Goal: Information Seeking & Learning: Learn about a topic

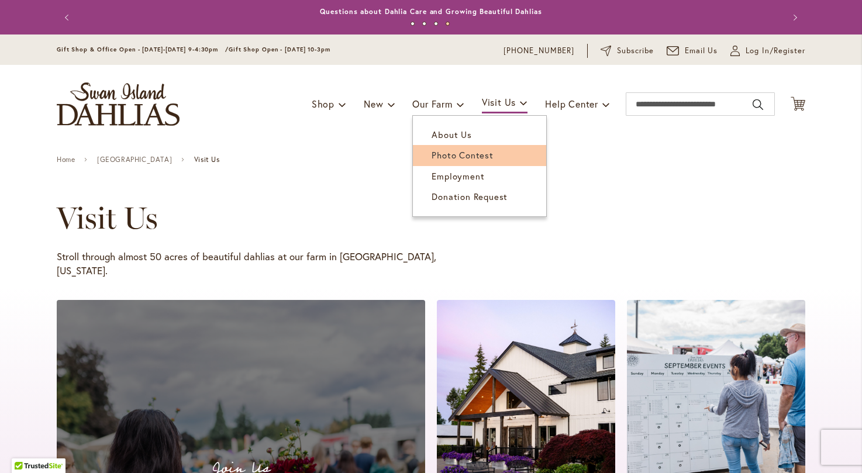
click at [448, 154] on span "Photo Contest" at bounding box center [461, 155] width 61 height 12
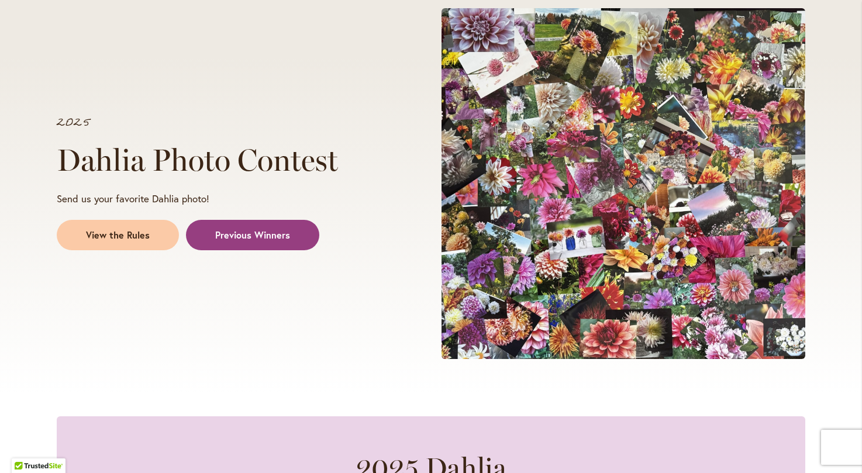
scroll to position [182, 0]
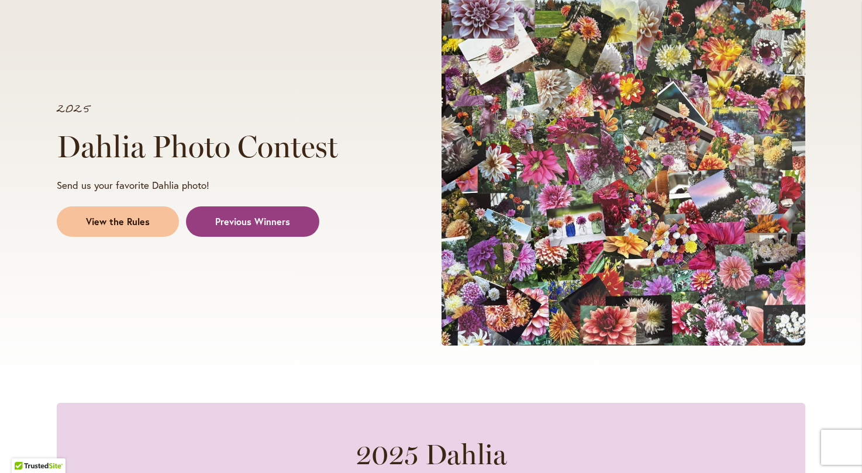
click at [139, 223] on span "View the Rules" at bounding box center [118, 221] width 64 height 13
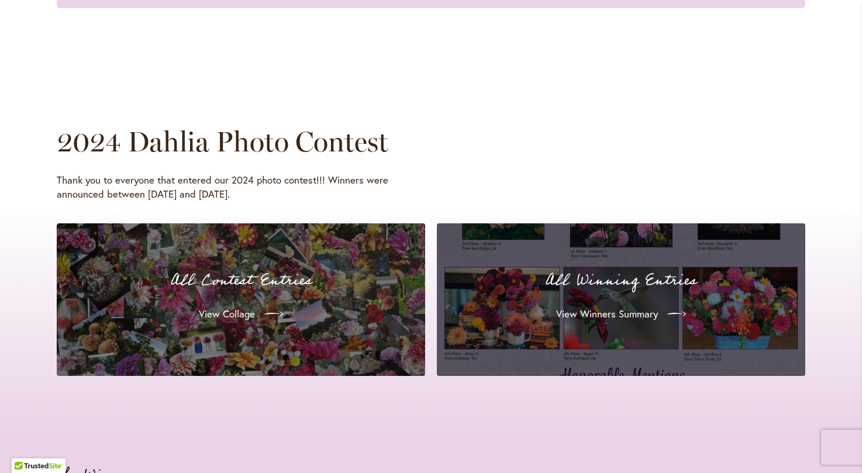
scroll to position [1030, 0]
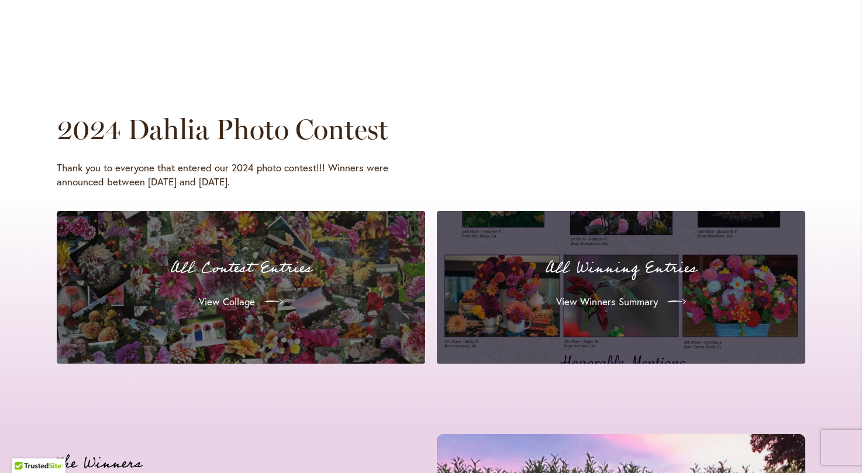
click at [539, 285] on div "View Winners Summary" at bounding box center [621, 301] width 340 height 33
click at [574, 295] on span "View Winners Summary" at bounding box center [606, 302] width 102 height 14
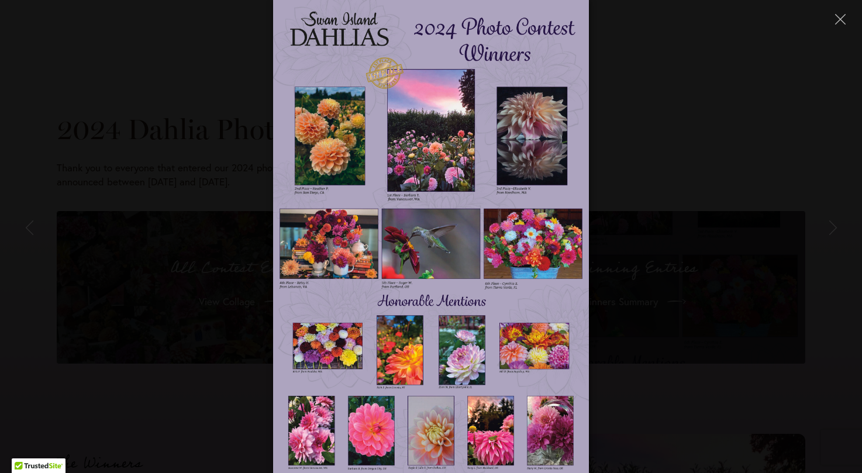
click at [682, 59] on div at bounding box center [431, 236] width 862 height 473
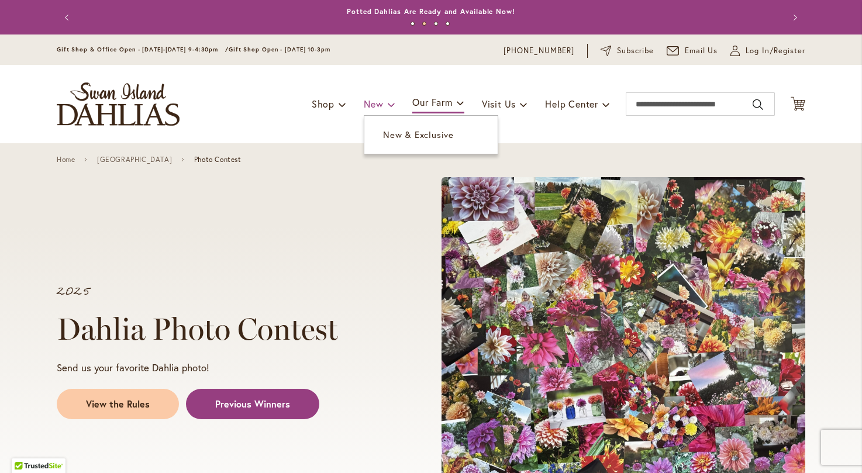
scroll to position [0, 0]
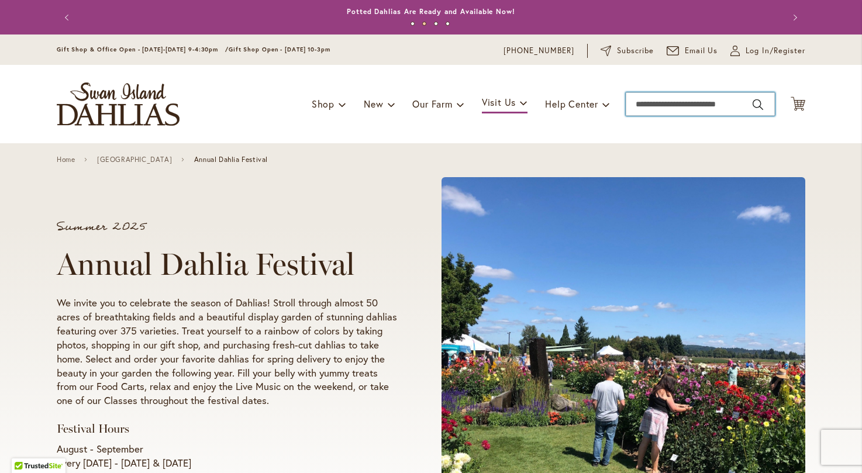
click at [669, 102] on input "Search" at bounding box center [699, 103] width 149 height 23
type input "**********"
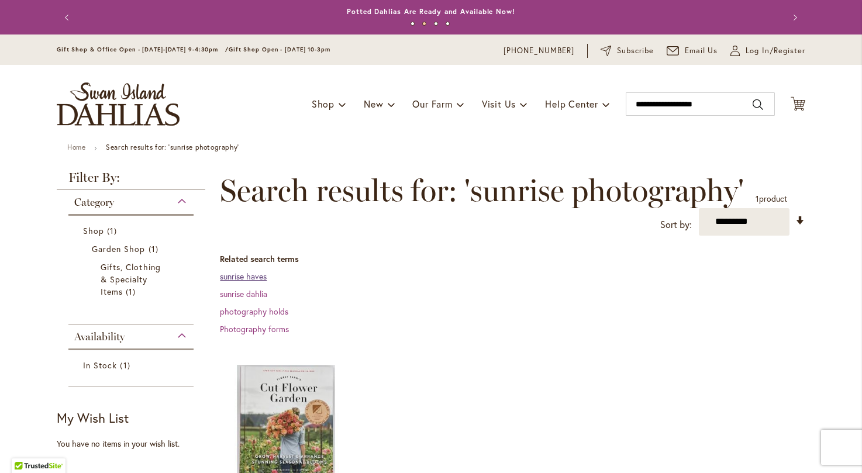
click at [261, 279] on link "sunrise haves" at bounding box center [243, 276] width 47 height 11
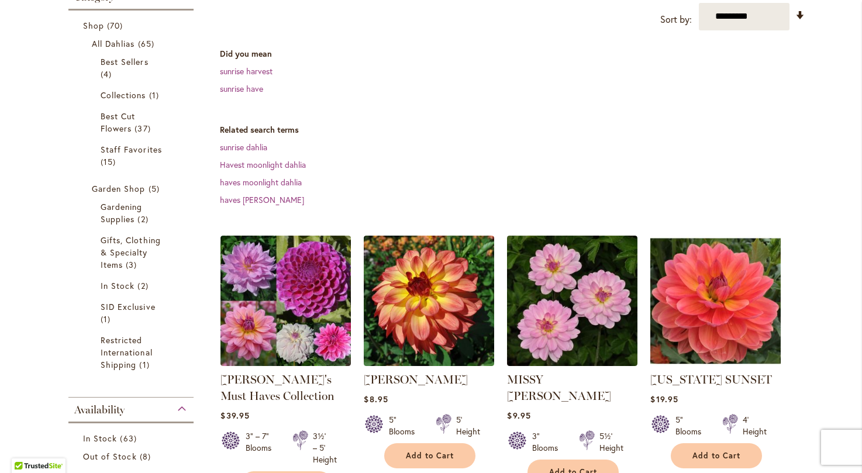
scroll to position [200, 0]
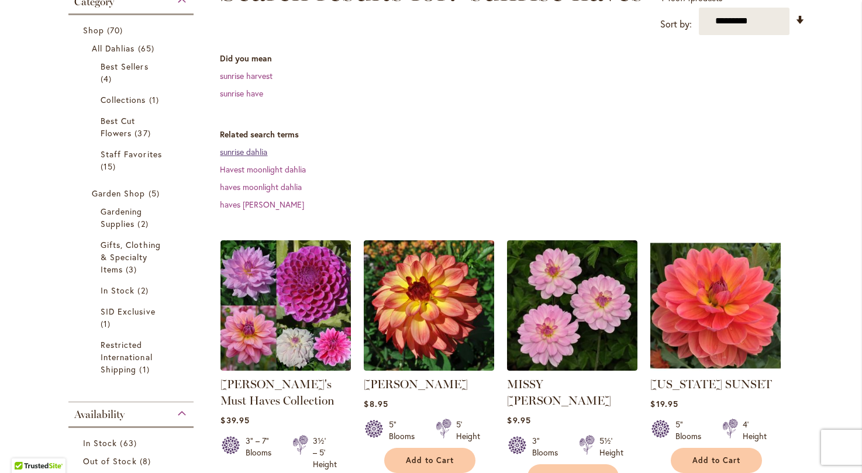
click at [265, 153] on link "sunrise dahlia" at bounding box center [243, 151] width 47 height 11
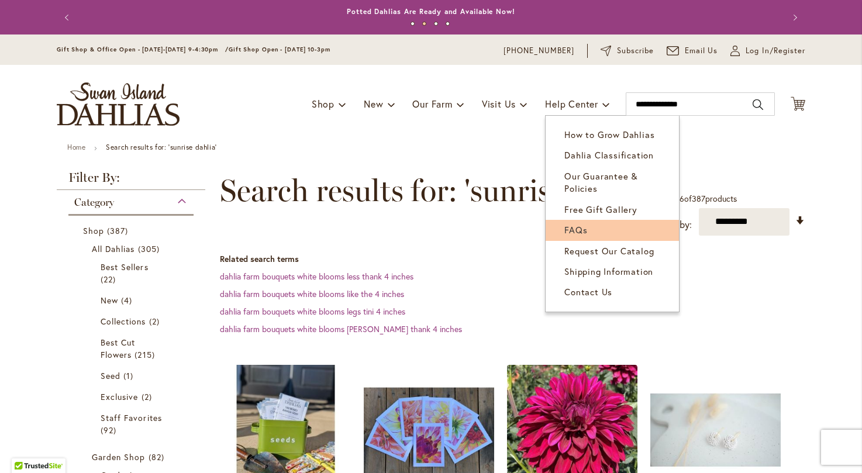
click at [578, 231] on span "FAQs" at bounding box center [575, 230] width 23 height 12
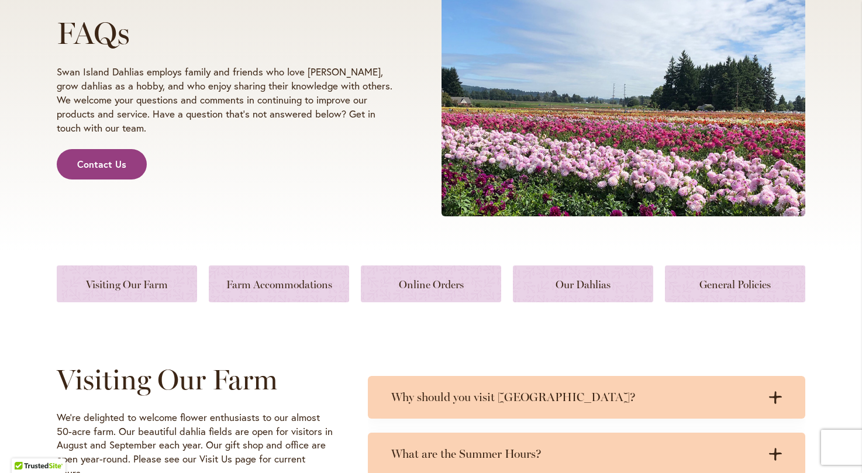
scroll to position [226, 0]
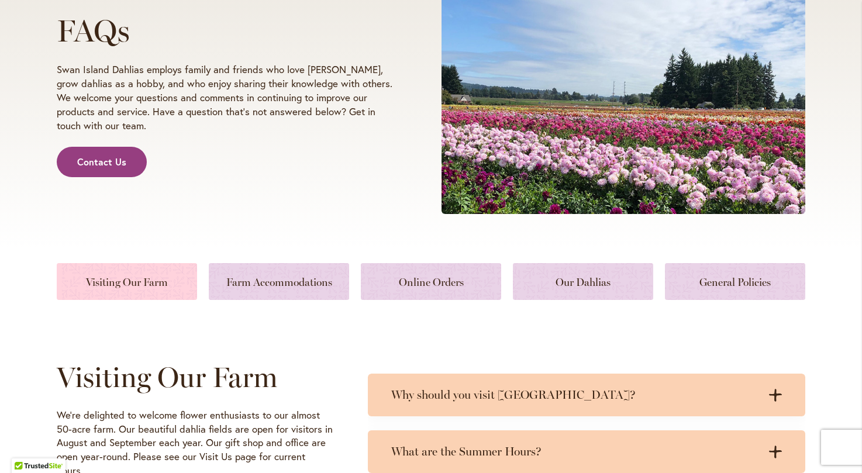
click at [157, 284] on link at bounding box center [127, 281] width 140 height 37
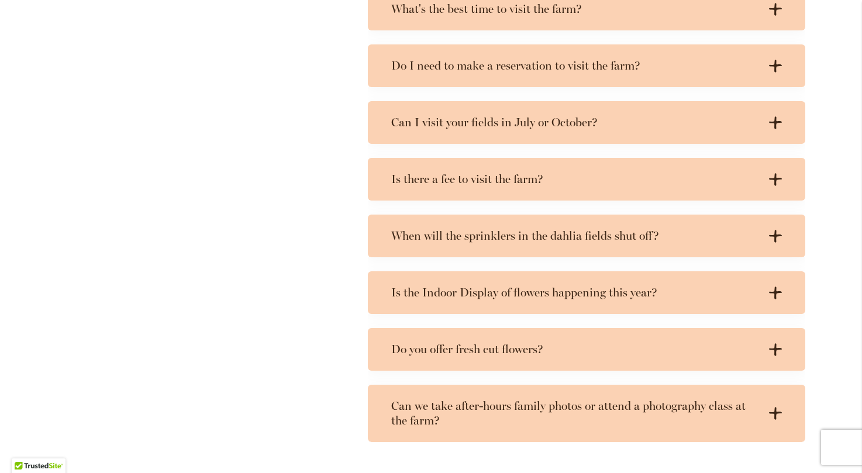
scroll to position [783, 0]
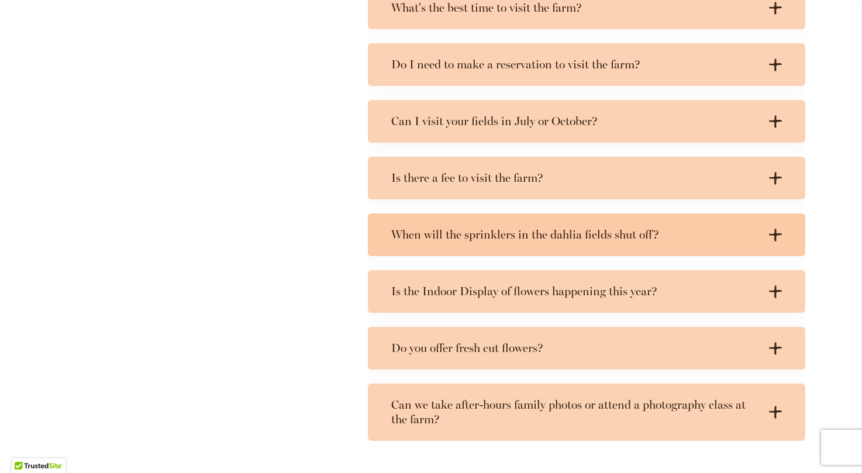
click at [458, 226] on div "When will the sprinklers in the dahlia fields shut off? .cls-1 { fill: #3c2616;…" at bounding box center [586, 234] width 437 height 43
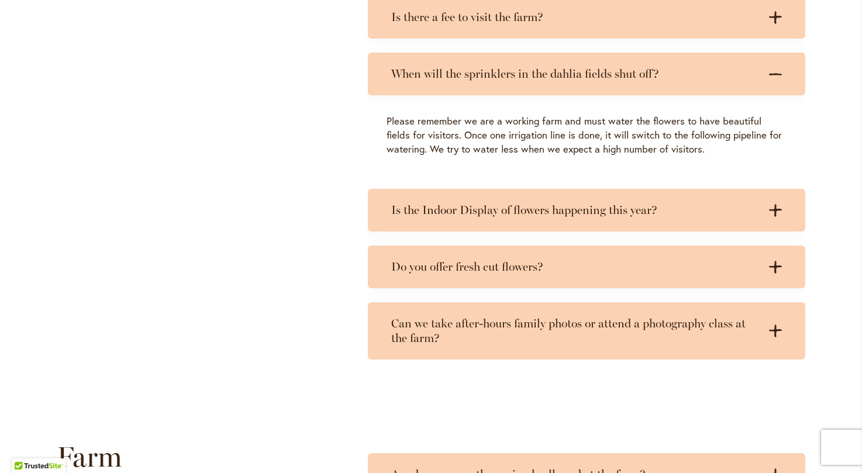
scroll to position [947, 0]
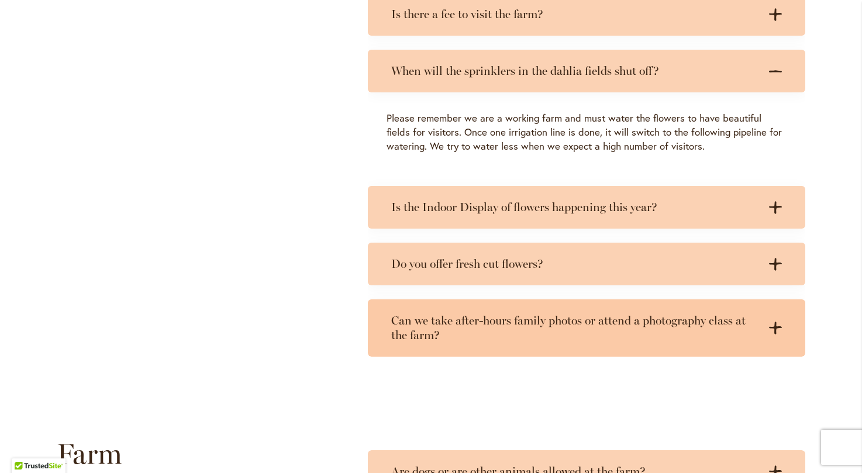
click at [462, 317] on h3 "Can we take after-hours family photos or attend a photography class at the farm?" at bounding box center [574, 327] width 367 height 29
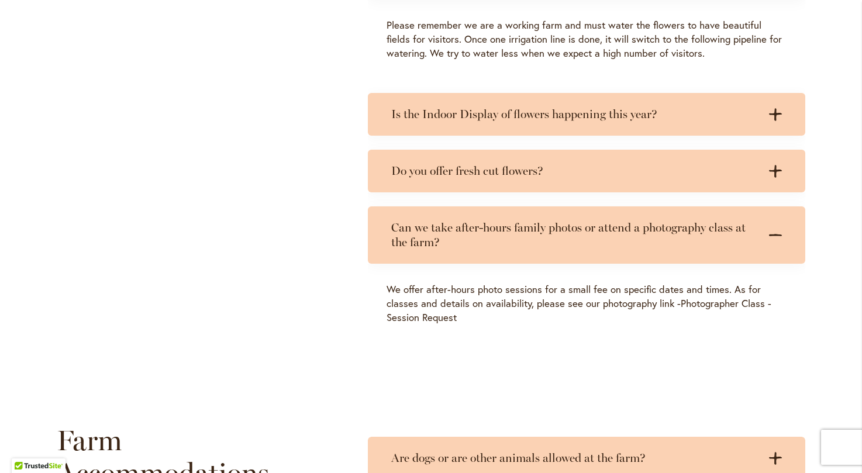
scroll to position [1043, 0]
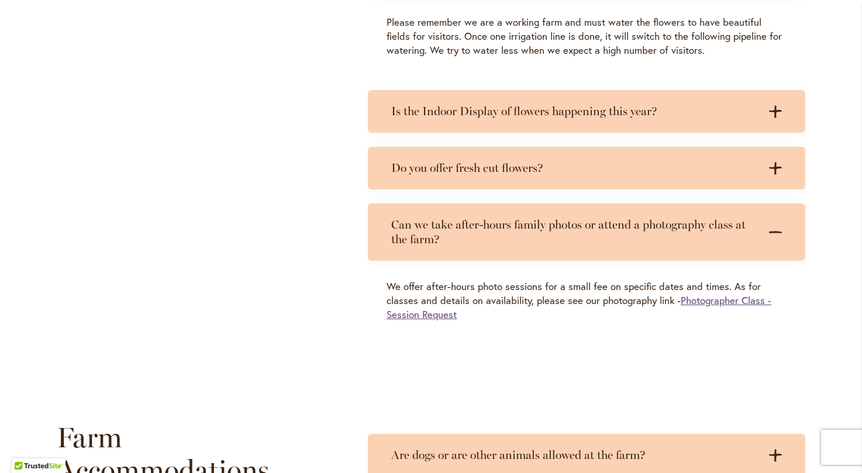
click at [438, 314] on link "Photographer Class - Session Request" at bounding box center [578, 306] width 385 height 27
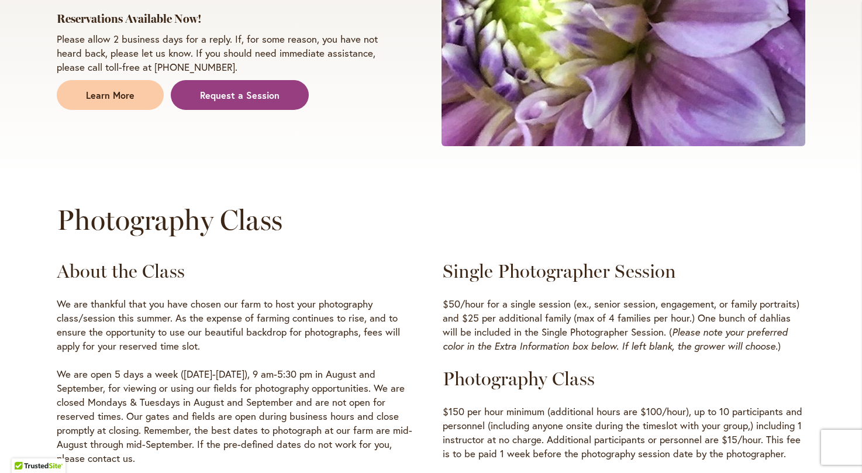
scroll to position [295, 0]
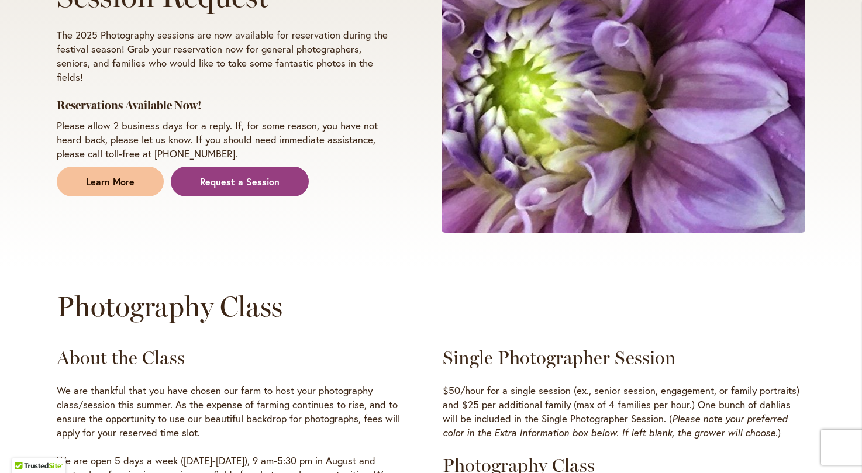
click at [129, 175] on span "Learn More" at bounding box center [110, 181] width 49 height 13
